Goal: Information Seeking & Learning: Learn about a topic

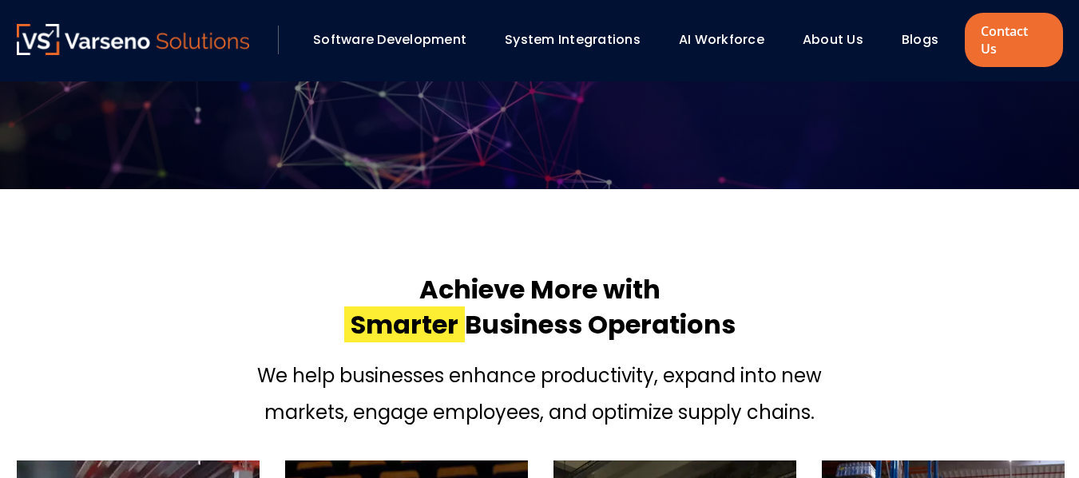
scroll to position [327, 0]
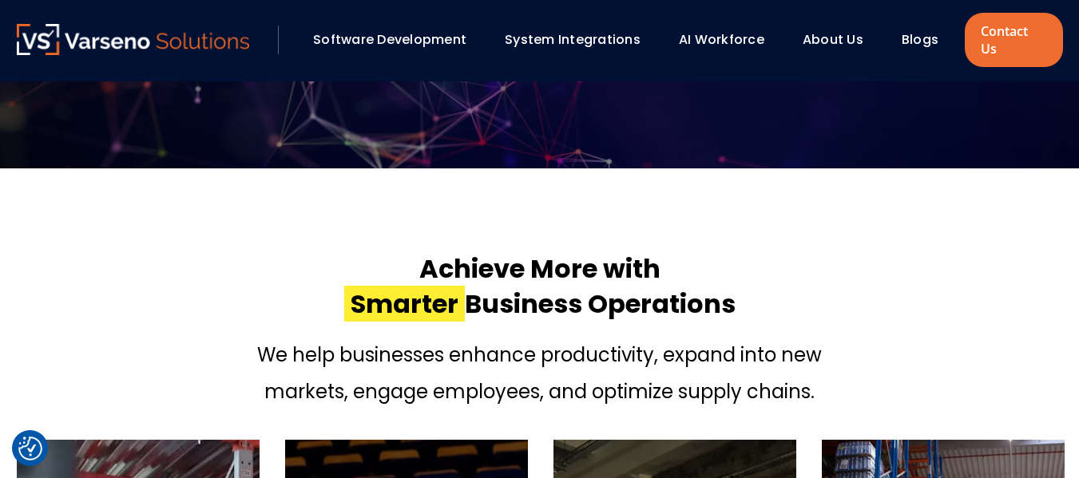
click at [903, 35] on link "Blogs" at bounding box center [920, 39] width 37 height 18
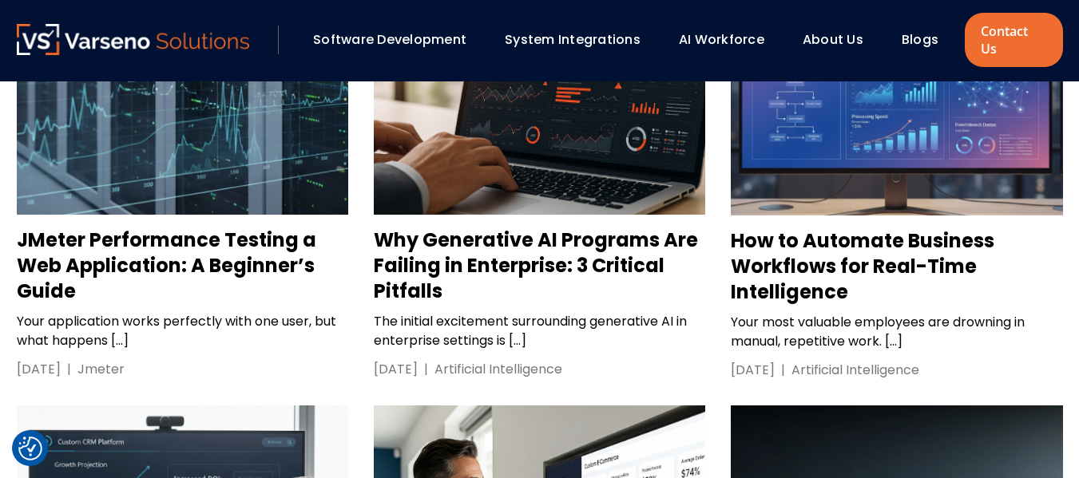
scroll to position [1640, 0]
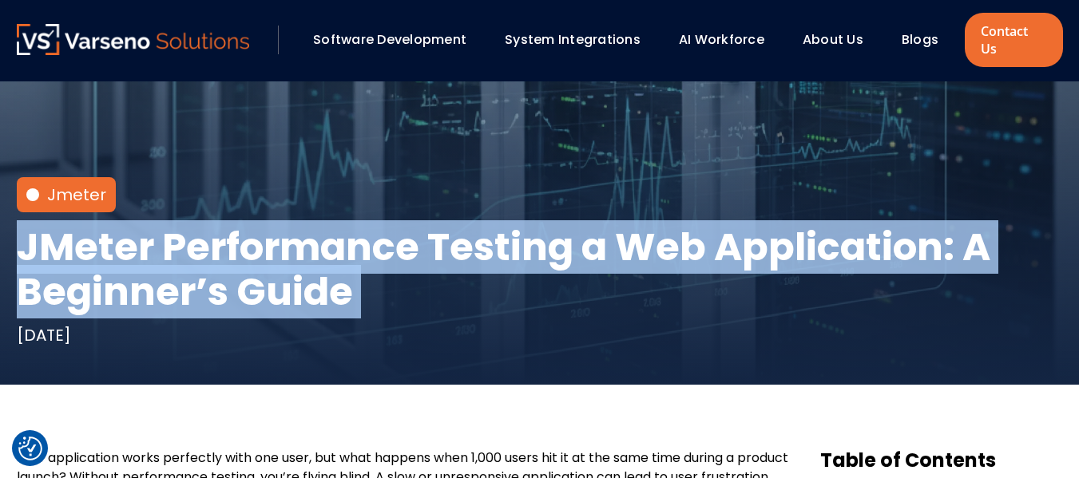
click at [343, 225] on h1 "JMeter Performance Testing a Web Application: A Beginner’s Guide" at bounding box center [540, 269] width 1046 height 89
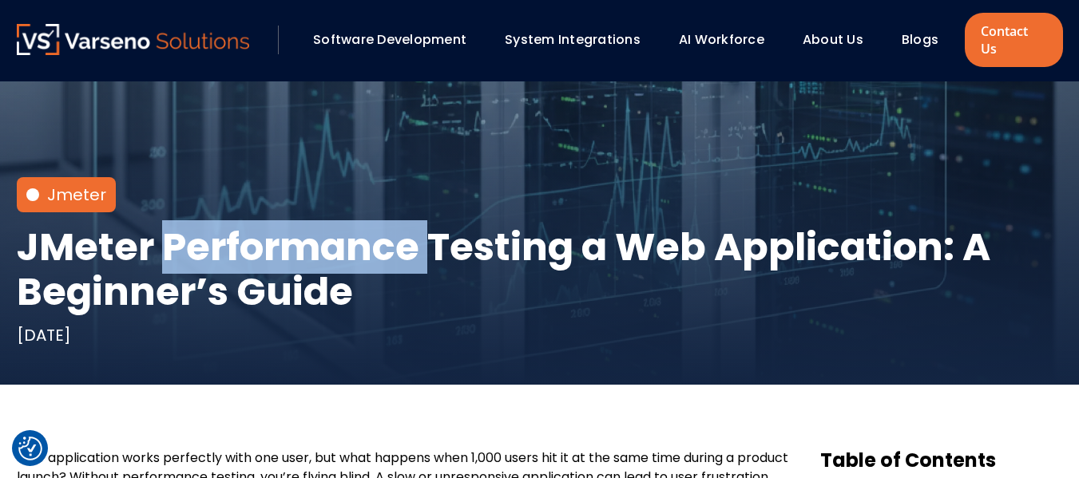
click at [343, 225] on h1 "JMeter Performance Testing a Web Application: A Beginner’s Guide" at bounding box center [540, 269] width 1046 height 89
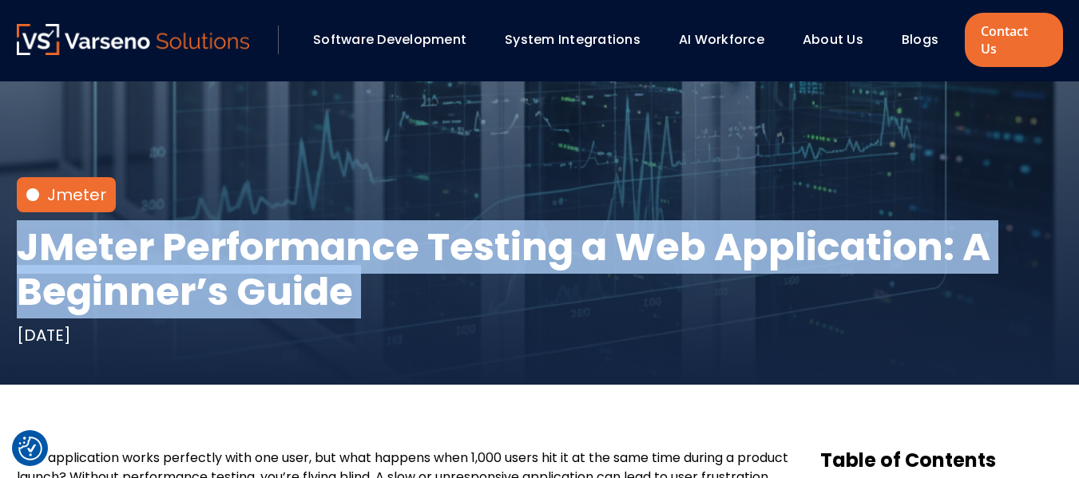
click at [343, 225] on h1 "JMeter Performance Testing a Web Application: A Beginner’s Guide" at bounding box center [540, 269] width 1046 height 89
